Goal: Navigation & Orientation: Find specific page/section

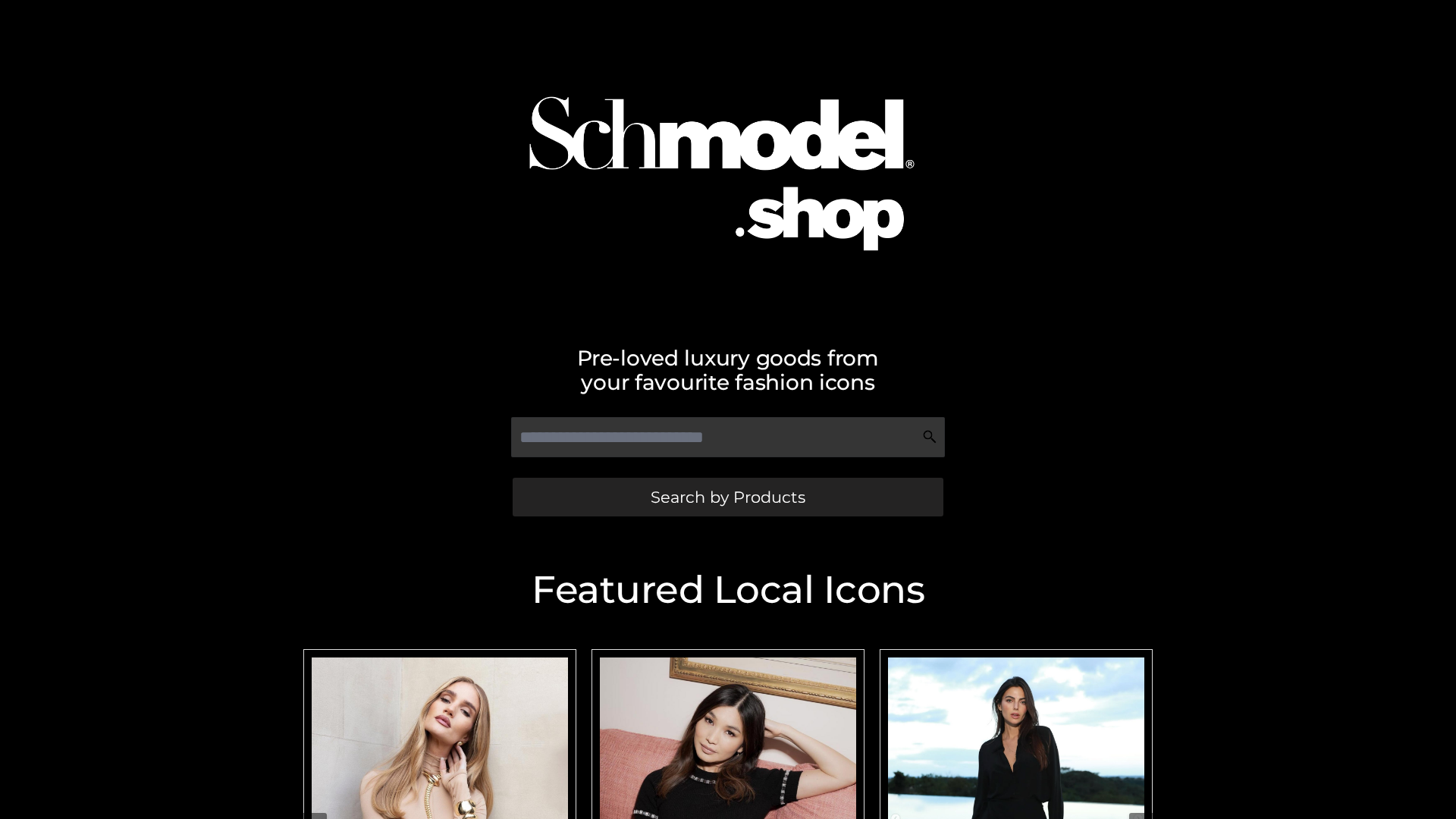
click at [727, 497] on span "Search by Products" at bounding box center [728, 497] width 155 height 16
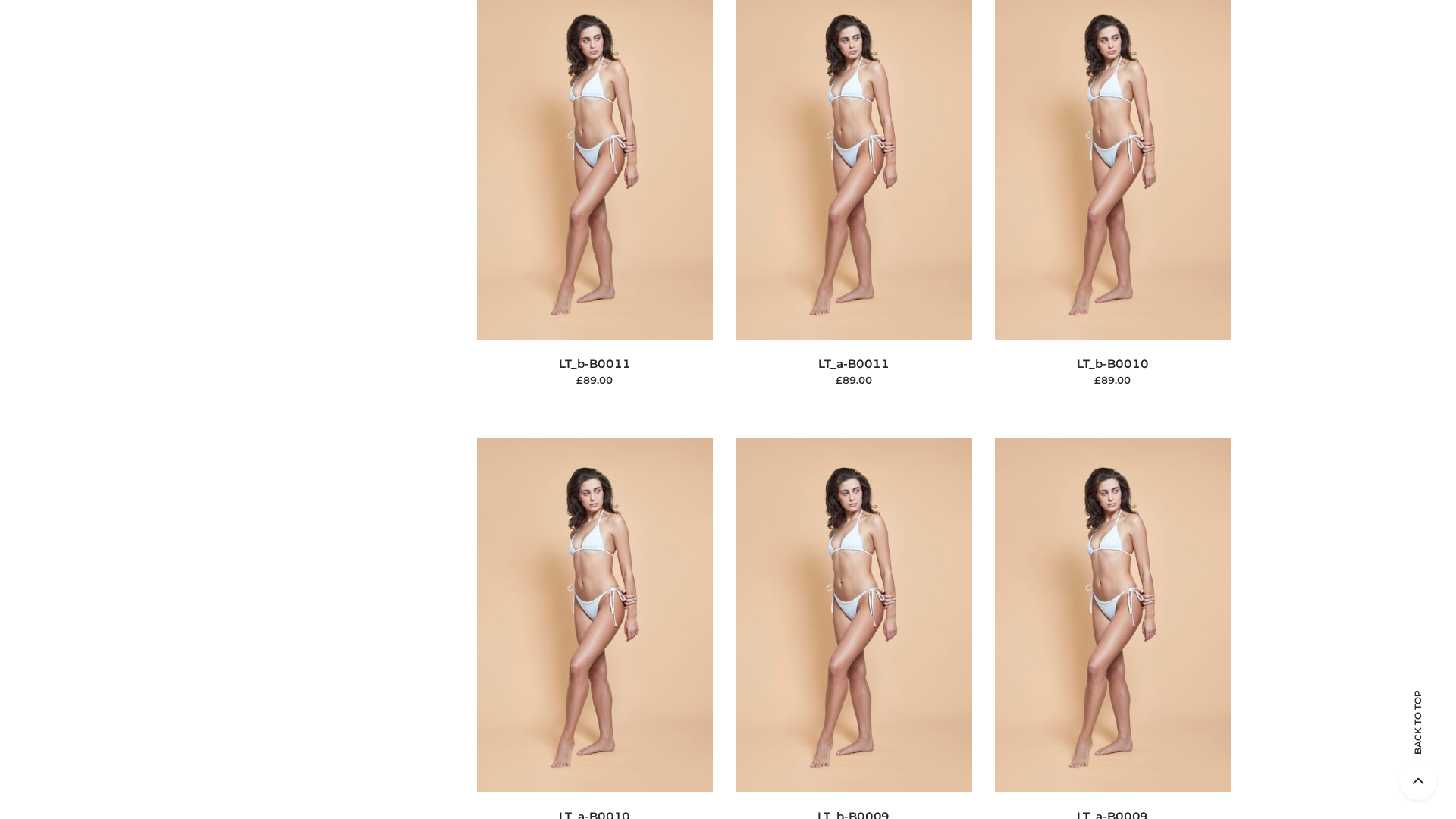
scroll to position [6812, 0]
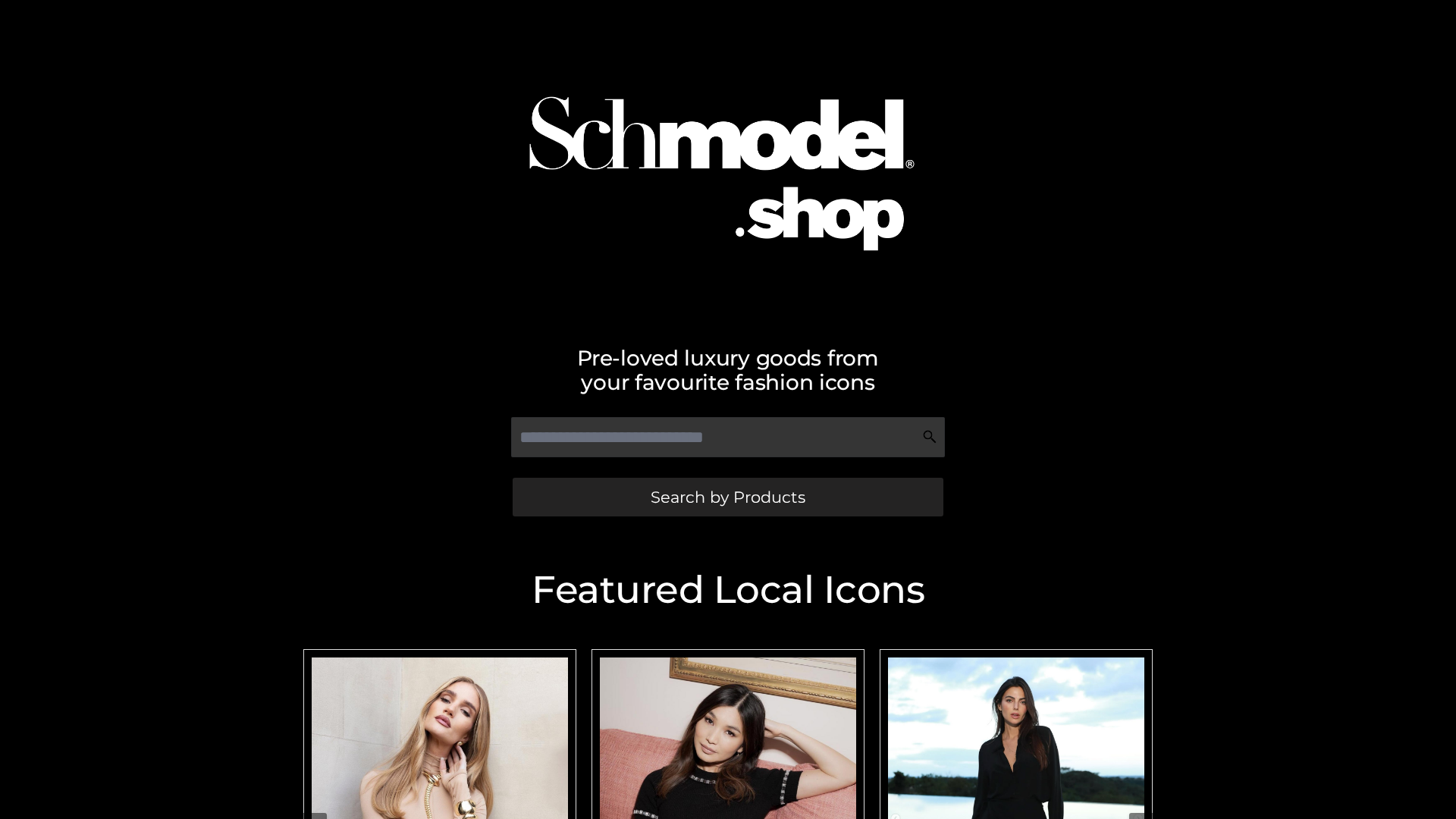
click at [727, 497] on span "Search by Products" at bounding box center [728, 497] width 155 height 16
